Goal: Contribute content: Add original content to the website for others to see

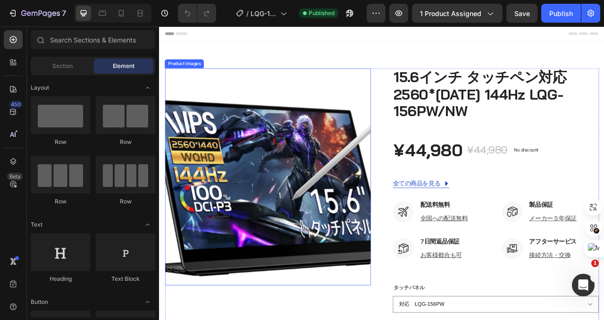
click at [371, 204] on img at bounding box center [297, 225] width 262 height 262
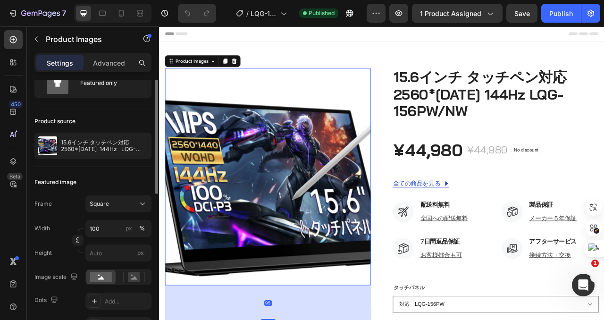
scroll to position [42, 0]
click at [119, 202] on div "Square" at bounding box center [113, 202] width 46 height 8
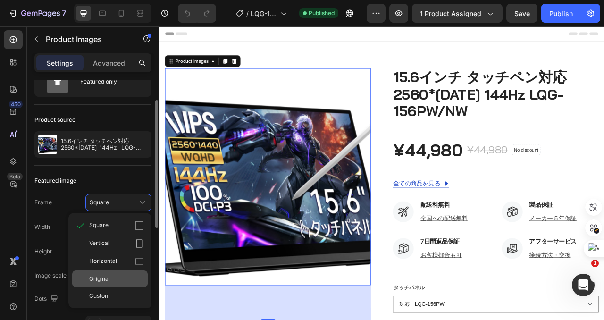
click at [107, 275] on span "Original" at bounding box center [99, 279] width 21 height 8
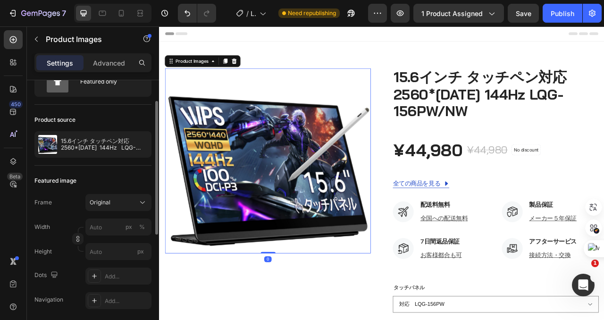
drag, startPoint x: 294, startPoint y: 358, endPoint x: 313, endPoint y: 304, distance: 57.2
click at [313, 304] on div "Product Images 0" at bounding box center [297, 198] width 262 height 236
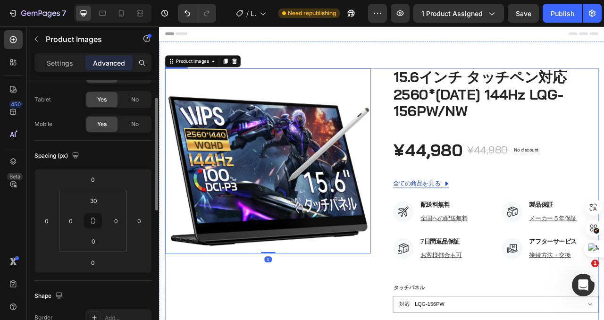
click at [358, 320] on div "Product Images 0" at bounding box center [297, 294] width 262 height 429
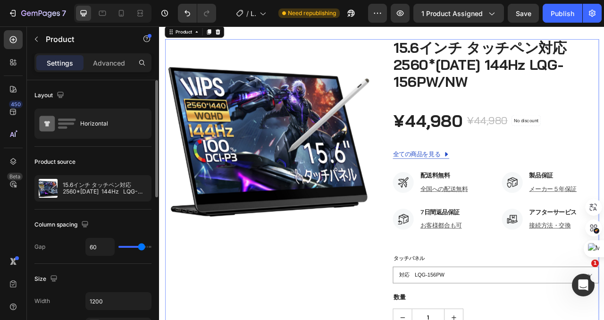
scroll to position [40, 0]
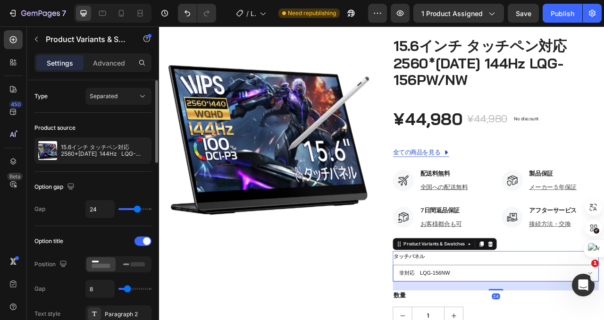
select select "非対応　LQG-156NW"
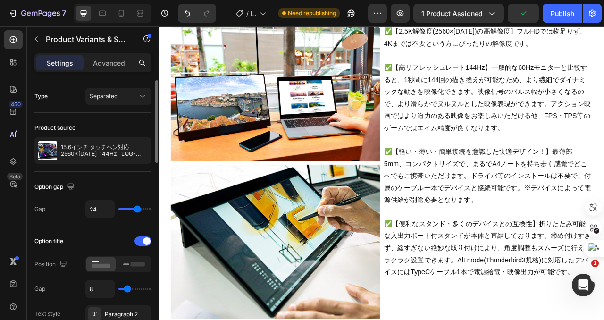
select select "非対応　LQG-156NW"
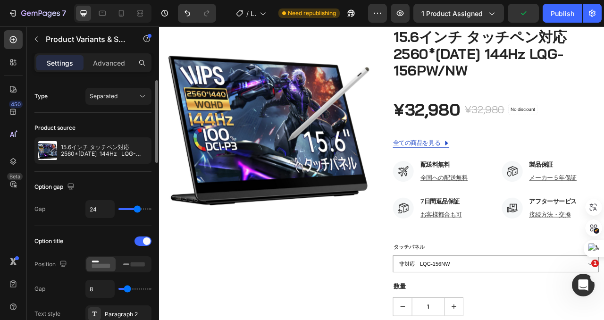
scroll to position [0, 0]
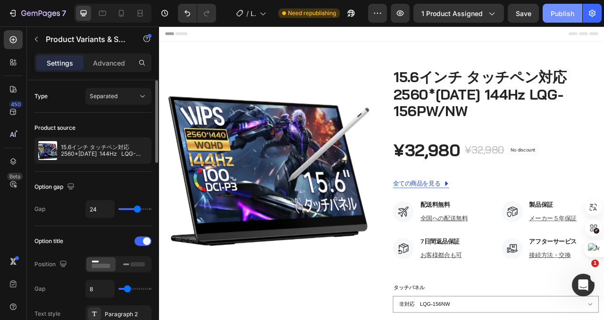
click at [562, 13] on div "Publish" at bounding box center [563, 13] width 24 height 10
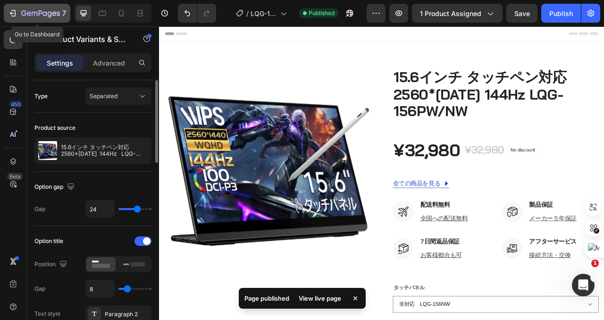
click at [17, 17] on div "7" at bounding box center [37, 13] width 58 height 11
